Goal: Find contact information: Find contact information

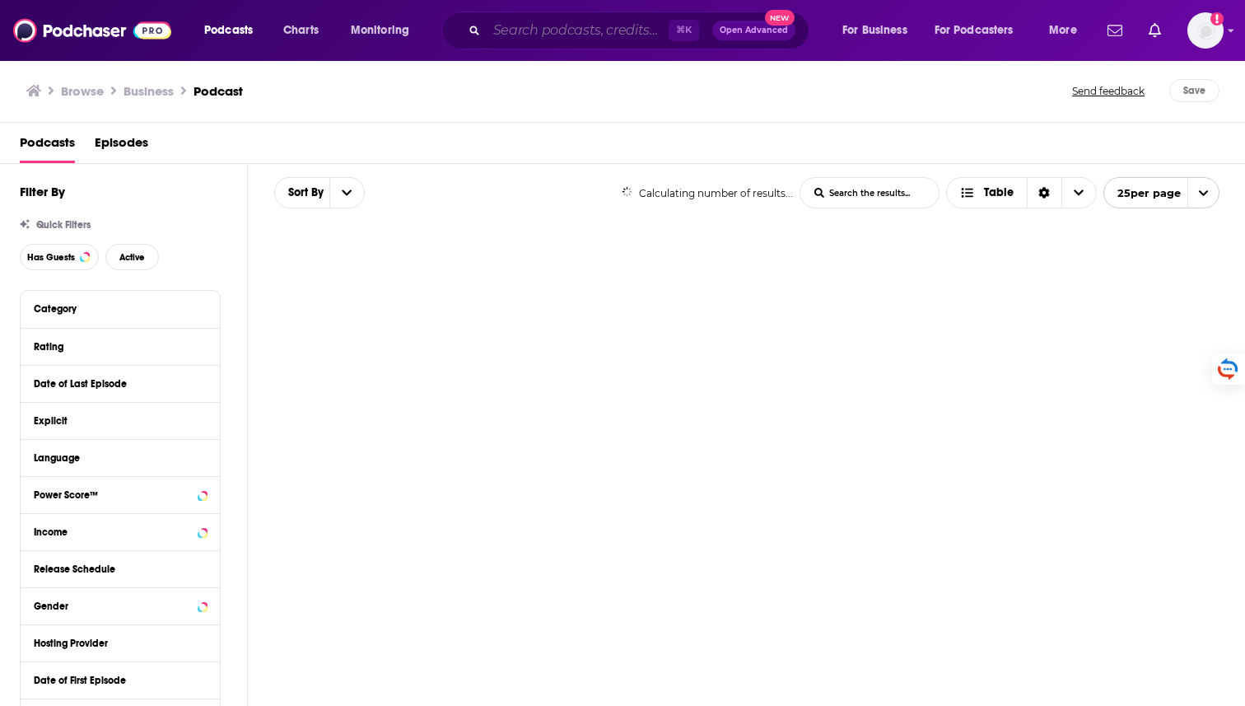
click at [519, 34] on input "Search podcasts, credits, & more..." at bounding box center [578, 30] width 182 height 26
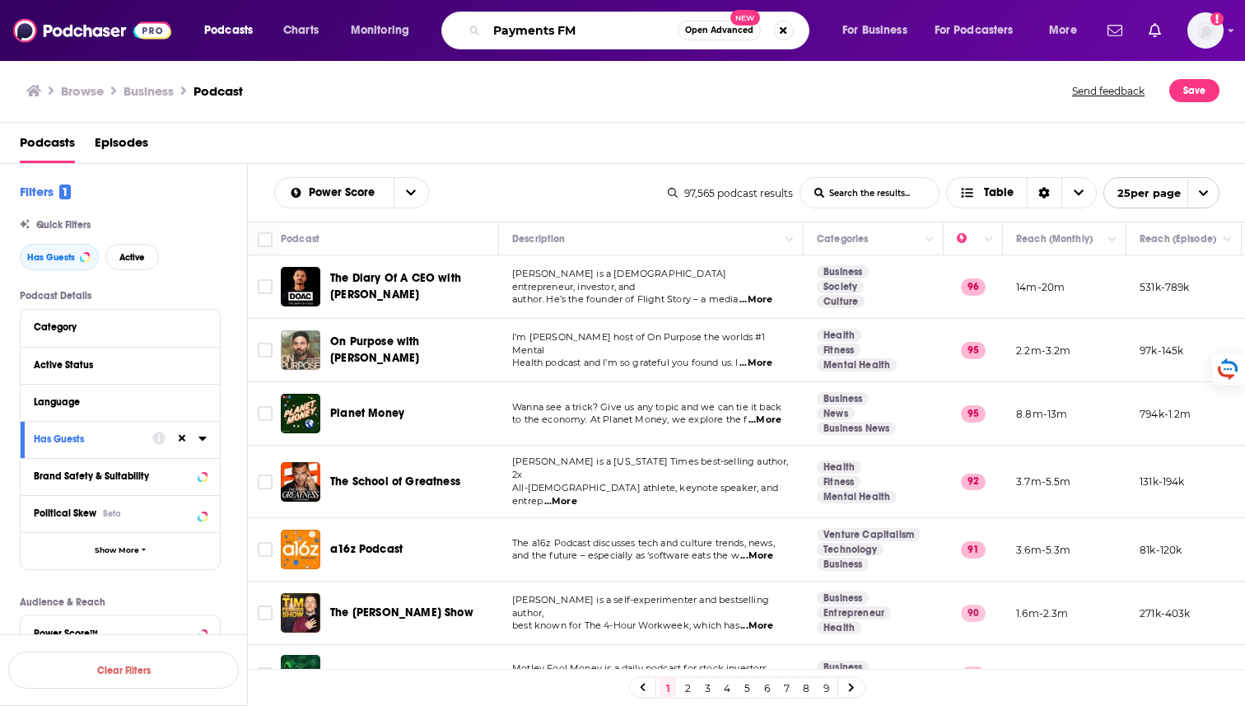
type input "Payments FM"
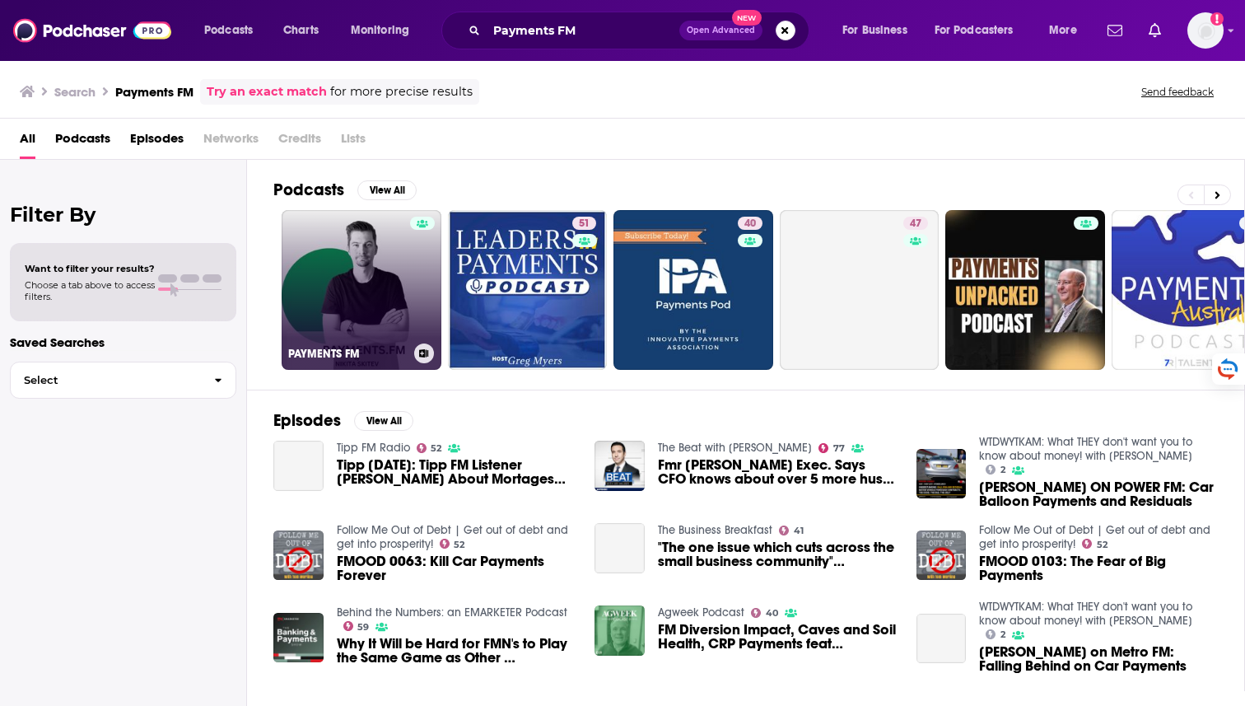
click at [381, 297] on link "PAYMENTS FM" at bounding box center [362, 290] width 160 height 160
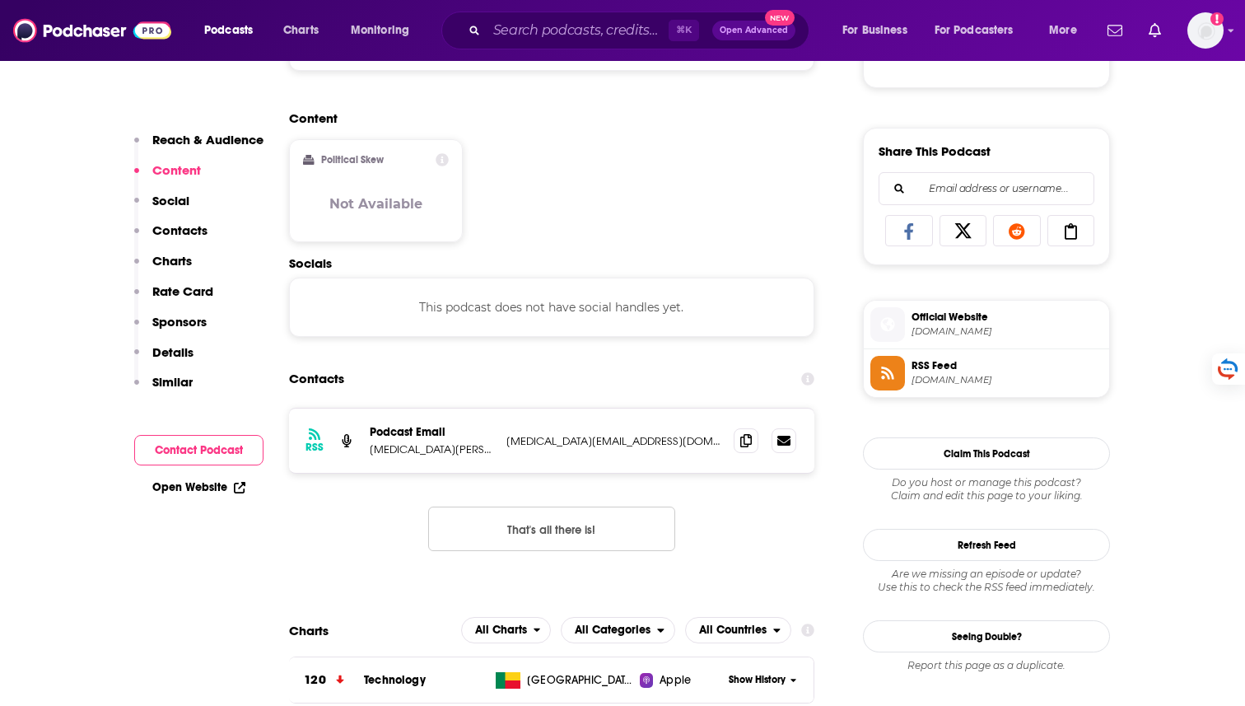
scroll to position [967, 0]
click at [751, 445] on icon at bounding box center [746, 438] width 12 height 13
